Goal: Information Seeking & Learning: Find specific fact

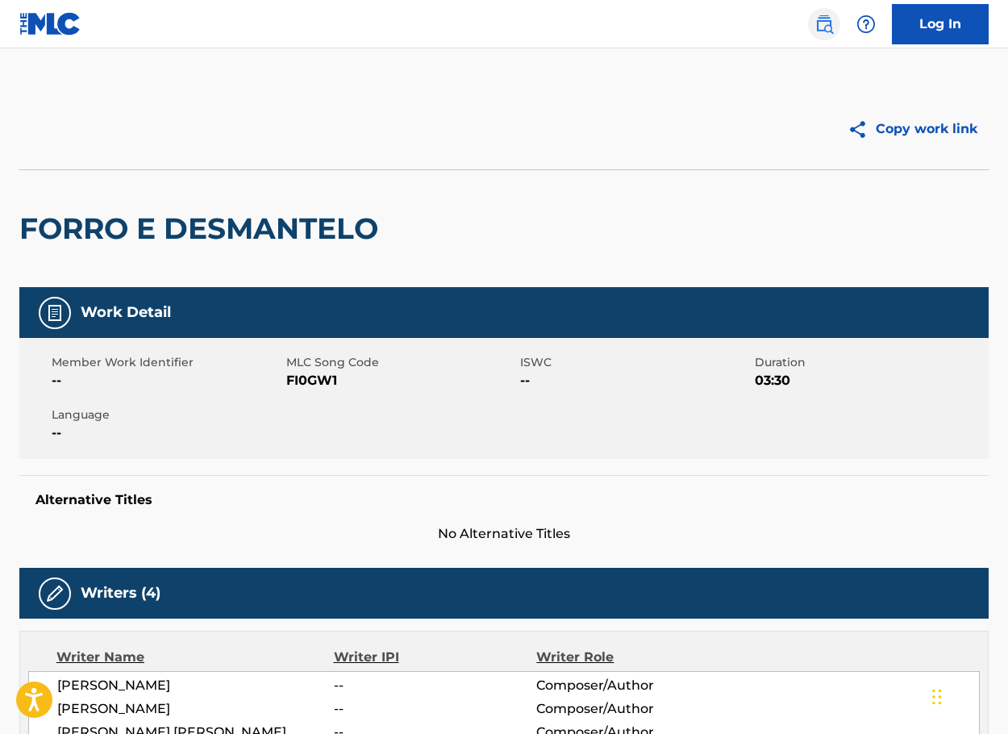
click at [817, 23] on img at bounding box center [824, 24] width 19 height 19
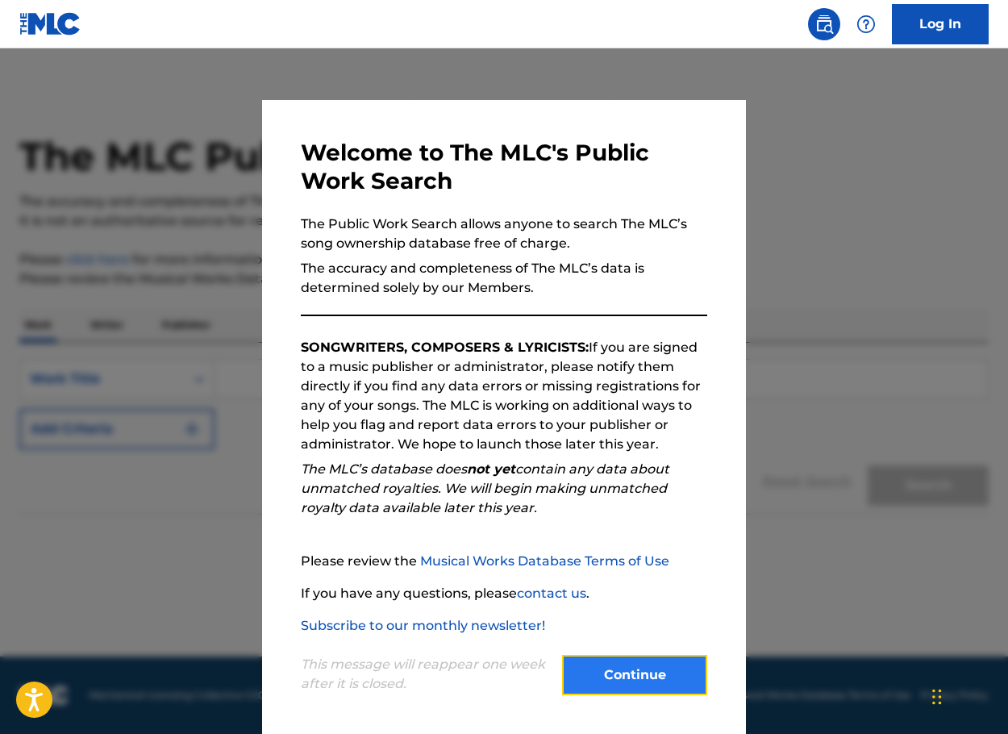
click at [635, 661] on button "Continue" at bounding box center [634, 675] width 145 height 40
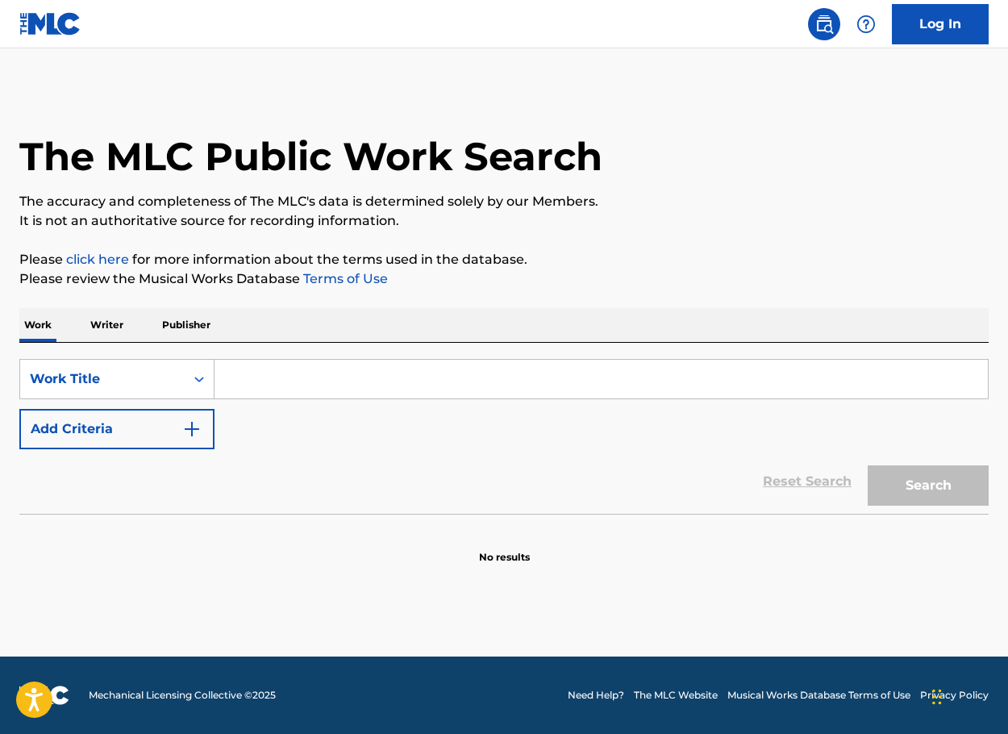
click at [323, 373] on input "Search Form" at bounding box center [601, 379] width 773 height 39
paste input "MY THANG (GO GETTA 2)"
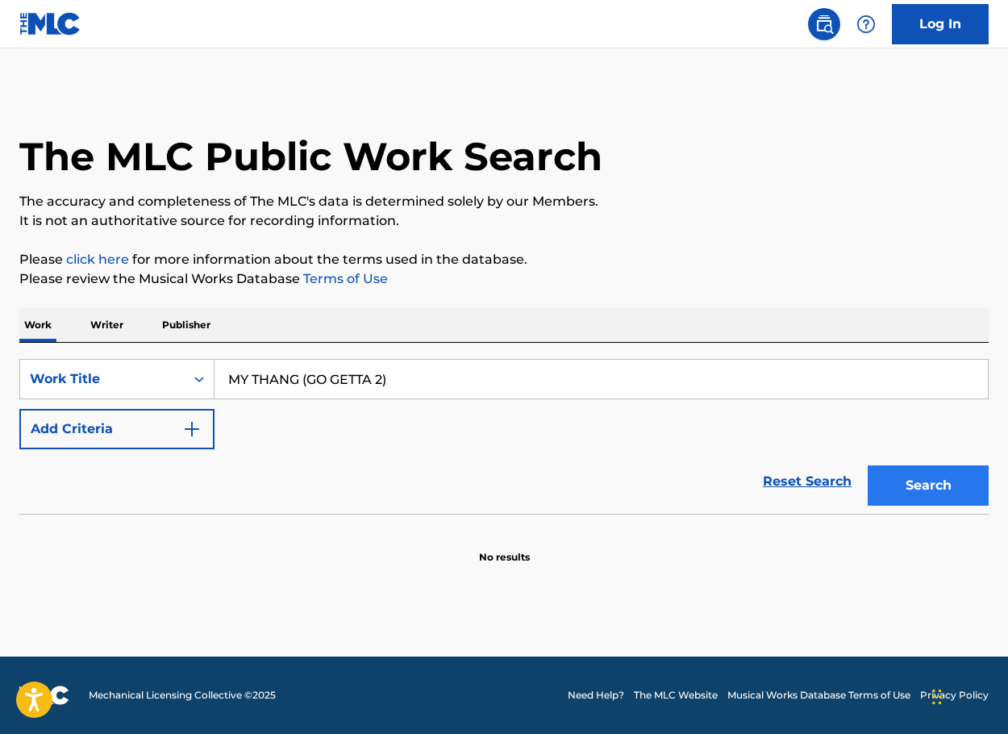
type input "MY THANG (GO GETTA 2)"
click at [919, 496] on button "Search" at bounding box center [928, 485] width 121 height 40
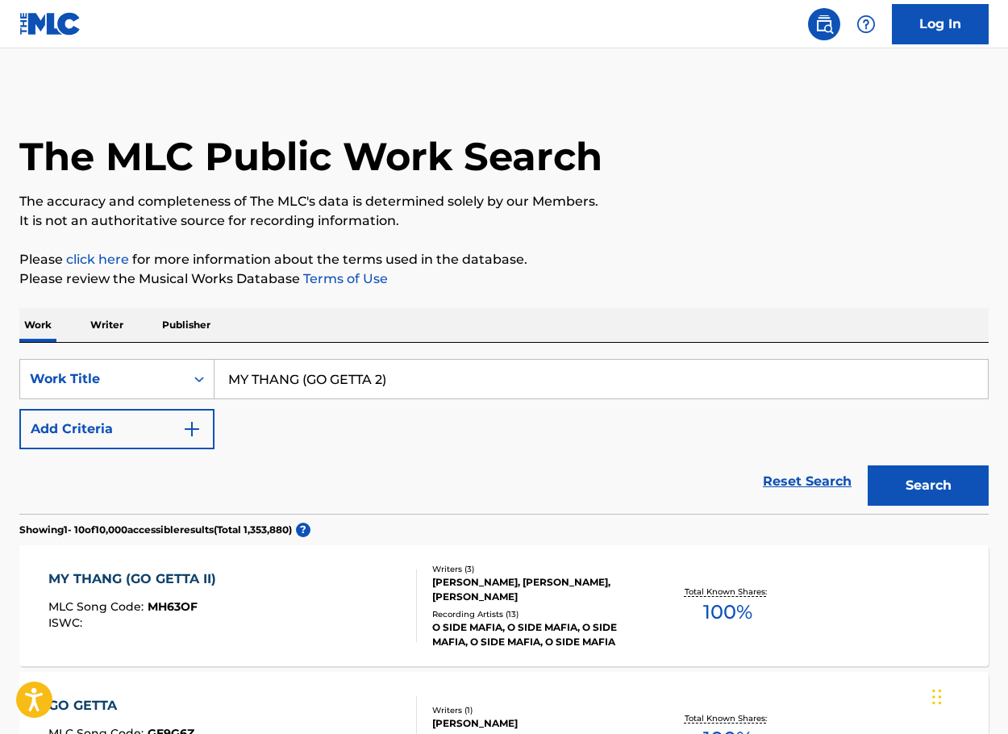
scroll to position [81, 0]
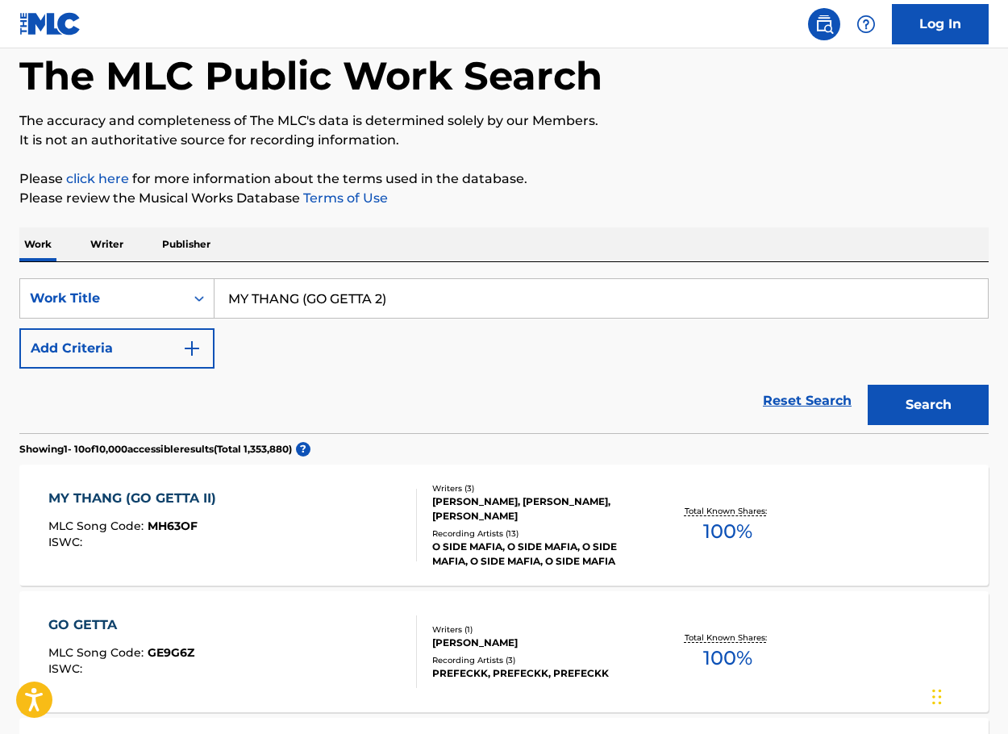
click at [607, 495] on div "[PERSON_NAME], [PERSON_NAME], [PERSON_NAME]" at bounding box center [539, 508] width 215 height 29
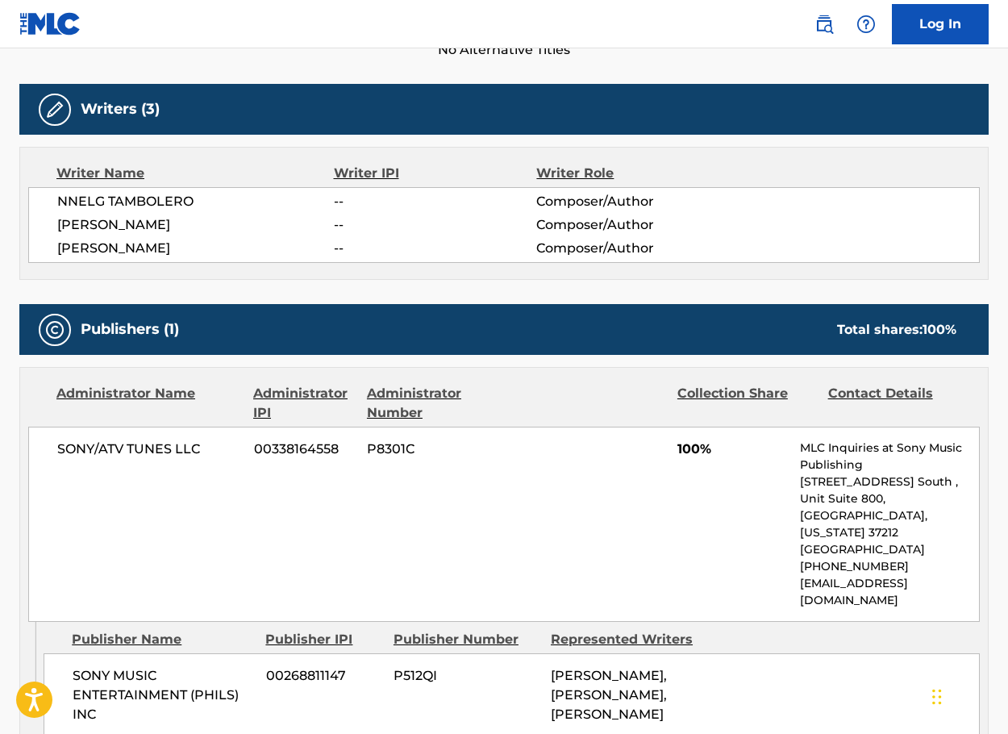
scroll to position [968, 0]
